Goal: Navigation & Orientation: Go to known website

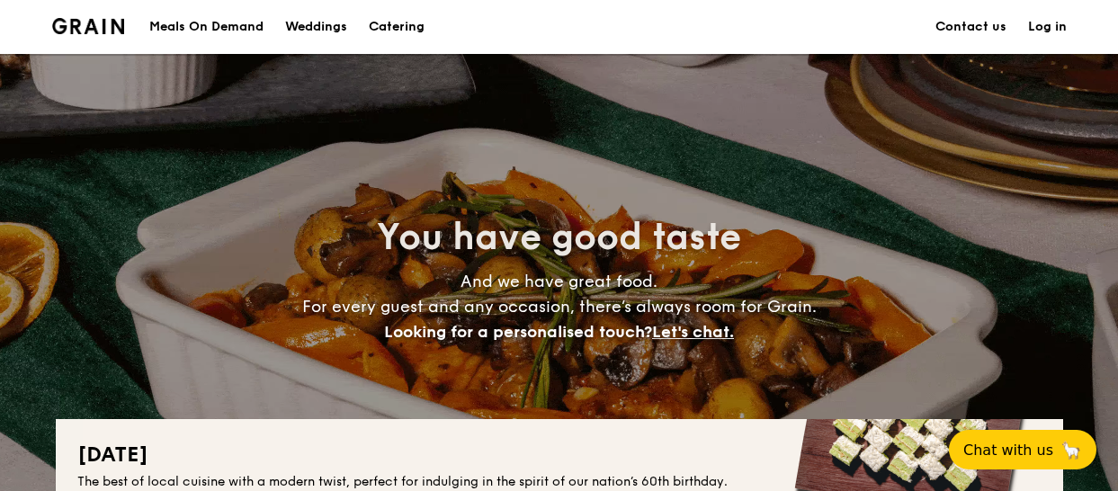
click at [215, 31] on div "Meals On Demand" at bounding box center [206, 27] width 114 height 54
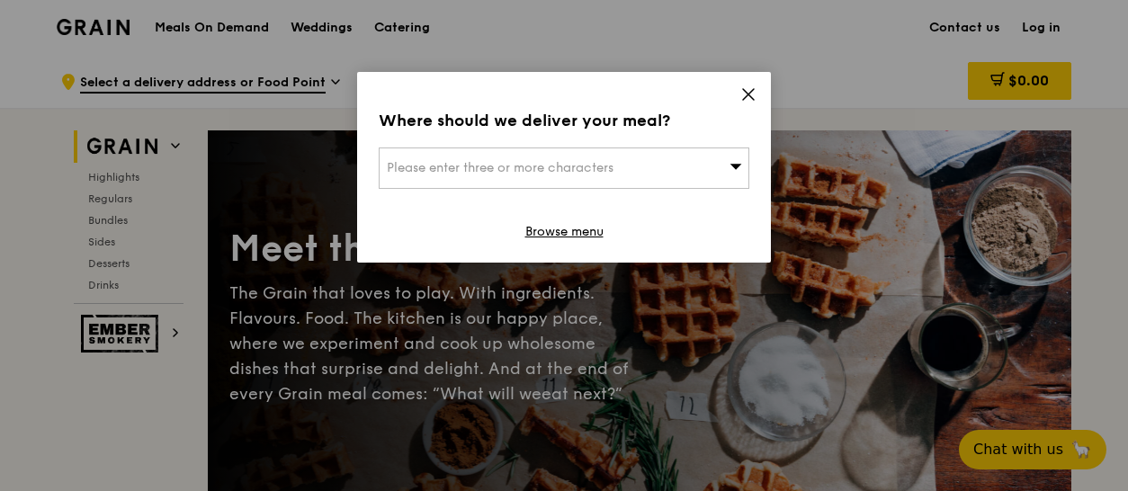
click at [747, 93] on icon at bounding box center [748, 94] width 11 height 11
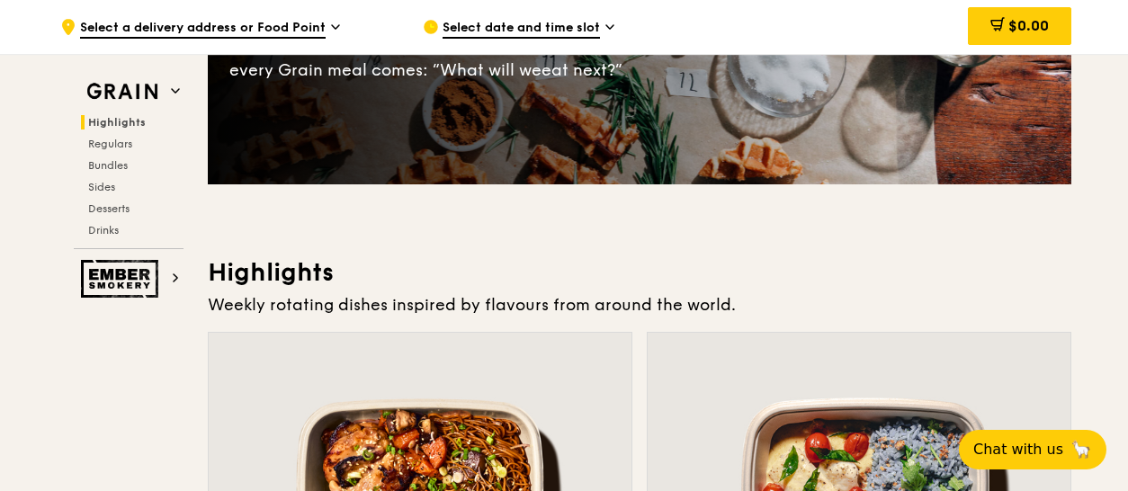
scroll to position [180, 0]
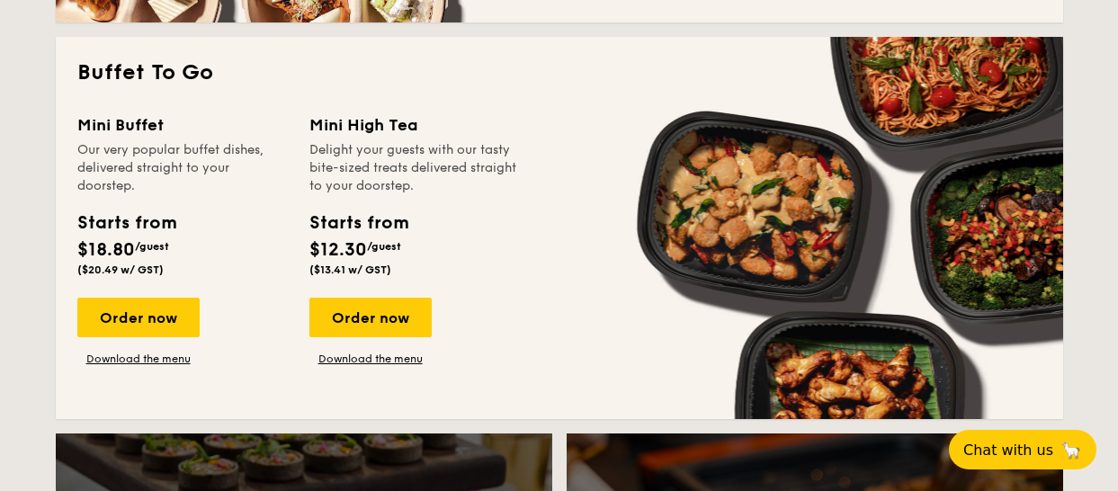
scroll to position [1703, 0]
